Goal: Entertainment & Leisure: Consume media (video, audio)

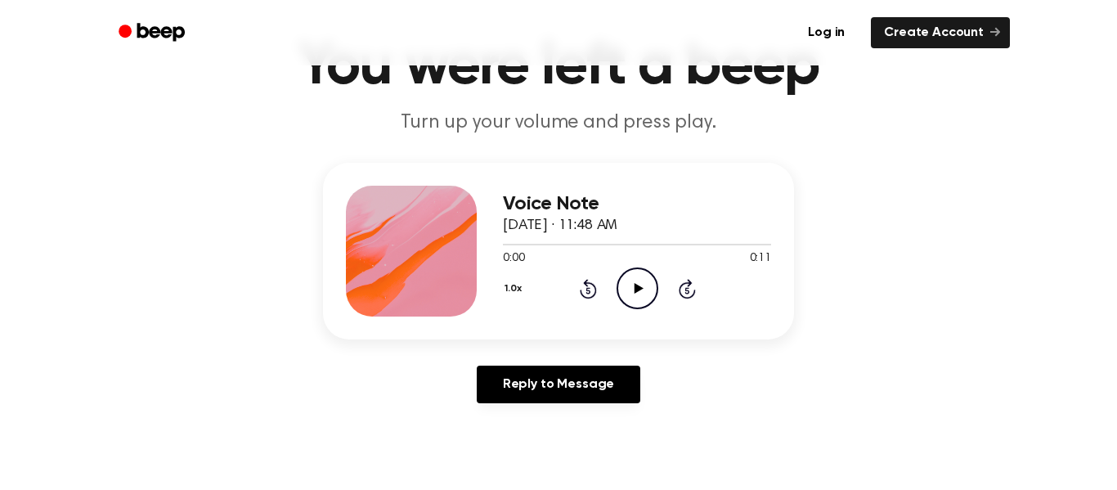
click at [636, 287] on icon at bounding box center [637, 288] width 9 height 11
click at [634, 298] on icon "Play Audio" at bounding box center [637, 288] width 42 height 42
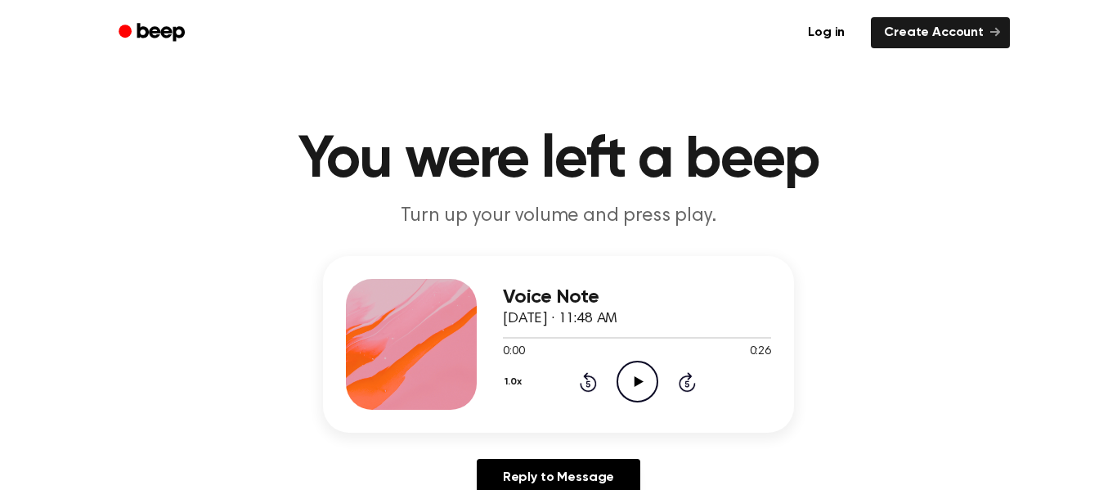
click at [638, 387] on icon "Play Audio" at bounding box center [637, 381] width 42 height 42
click at [634, 378] on icon at bounding box center [637, 381] width 9 height 11
click at [641, 380] on icon "Play Audio" at bounding box center [637, 381] width 42 height 42
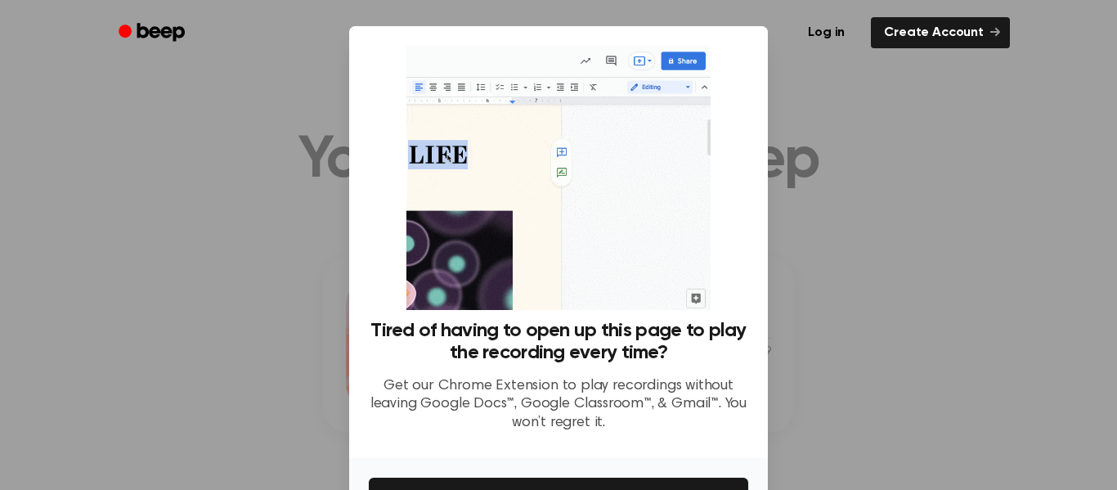
click at [271, 280] on div at bounding box center [558, 245] width 1117 height 490
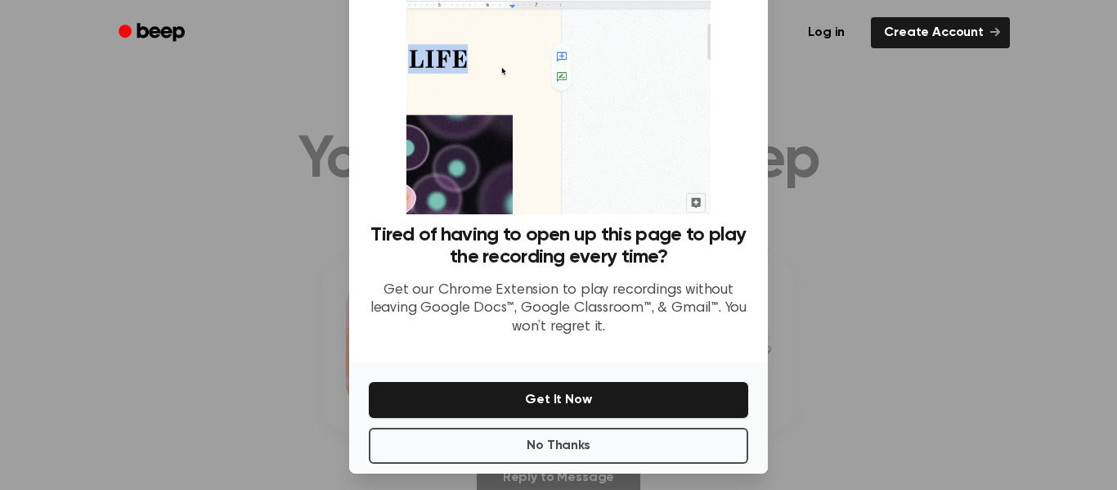
scroll to position [96, 0]
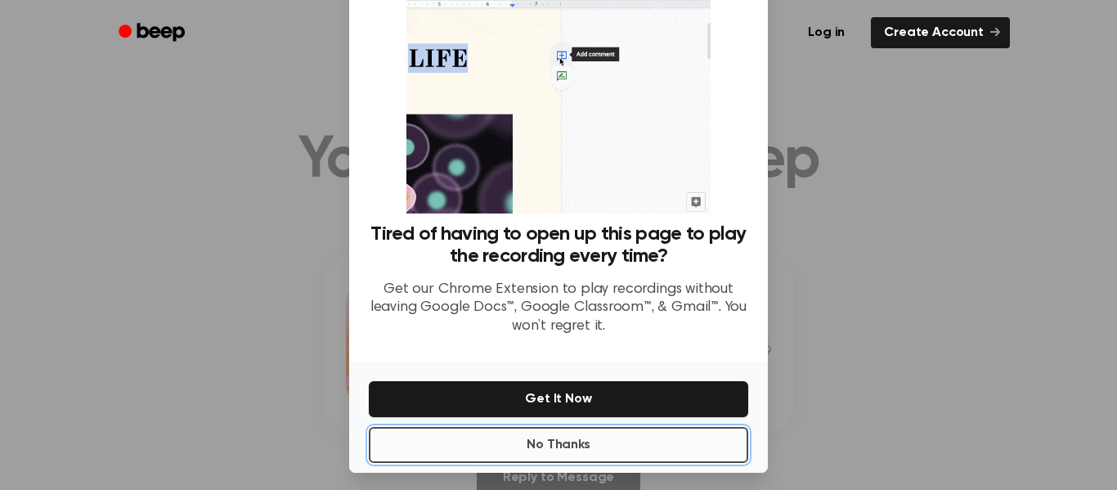
click at [612, 436] on button "No Thanks" at bounding box center [558, 445] width 379 height 36
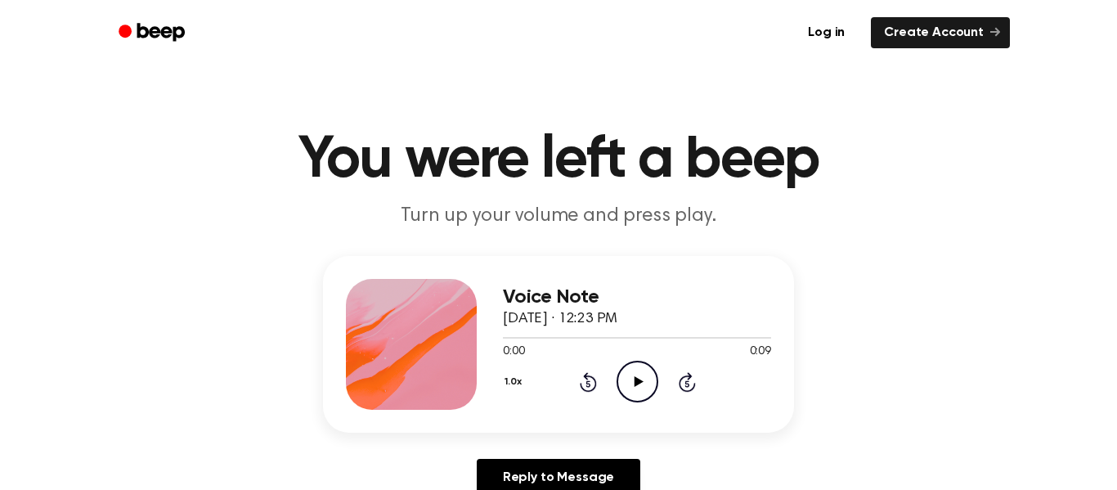
click at [635, 371] on icon "Play Audio" at bounding box center [637, 381] width 42 height 42
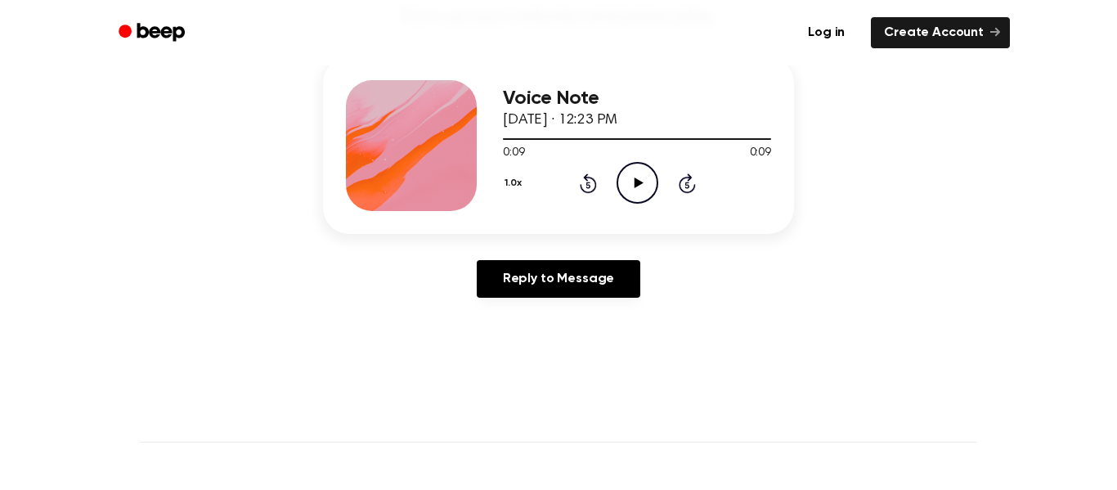
scroll to position [0, 0]
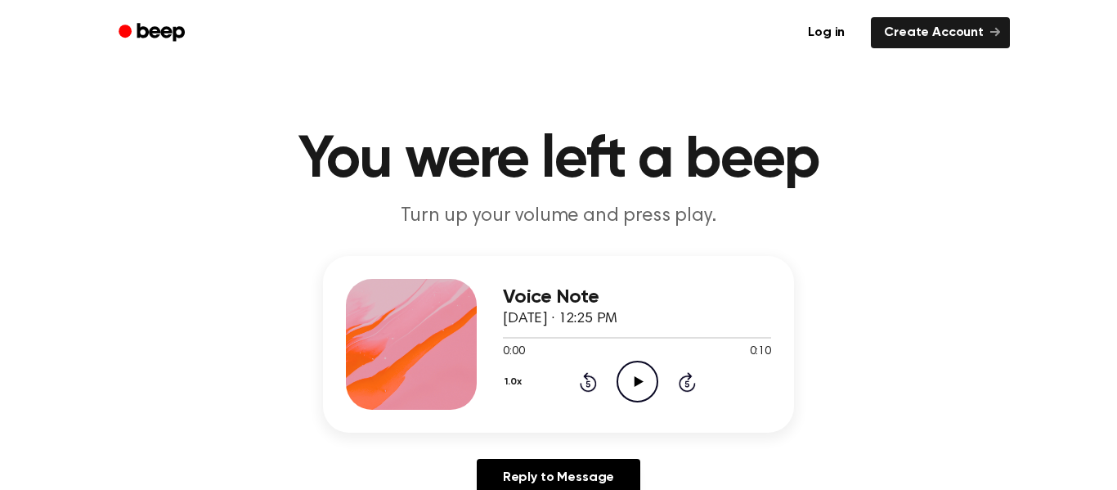
click at [640, 386] on icon "Play Audio" at bounding box center [637, 381] width 42 height 42
click at [640, 378] on icon "Play Audio" at bounding box center [637, 381] width 42 height 42
